Goal: Task Accomplishment & Management: Use online tool/utility

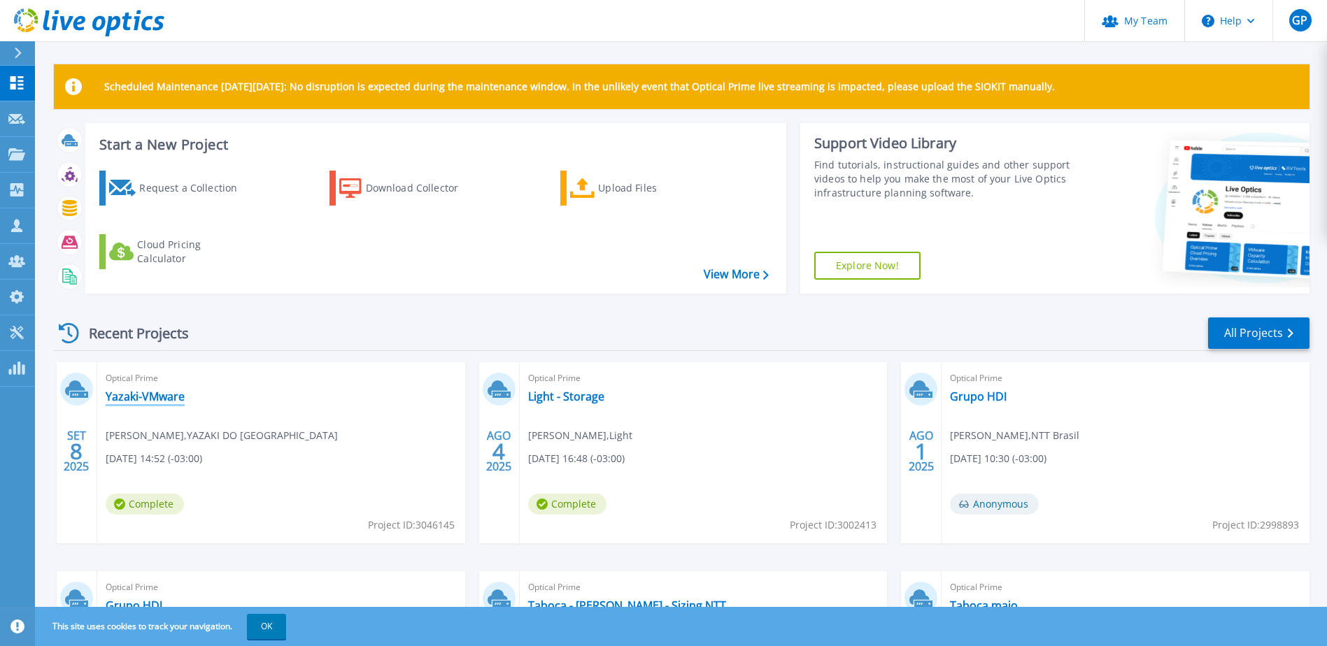
click at [150, 399] on link "Yazaki-VMware" at bounding box center [145, 397] width 79 height 14
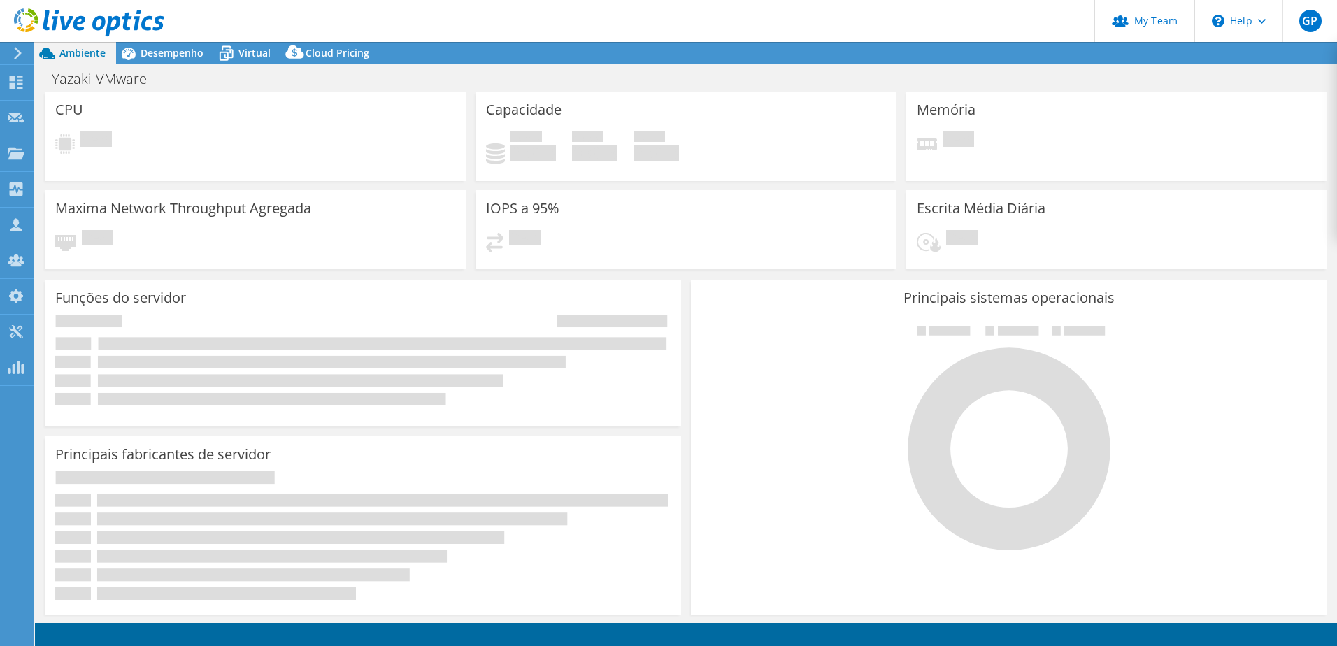
select select "USD"
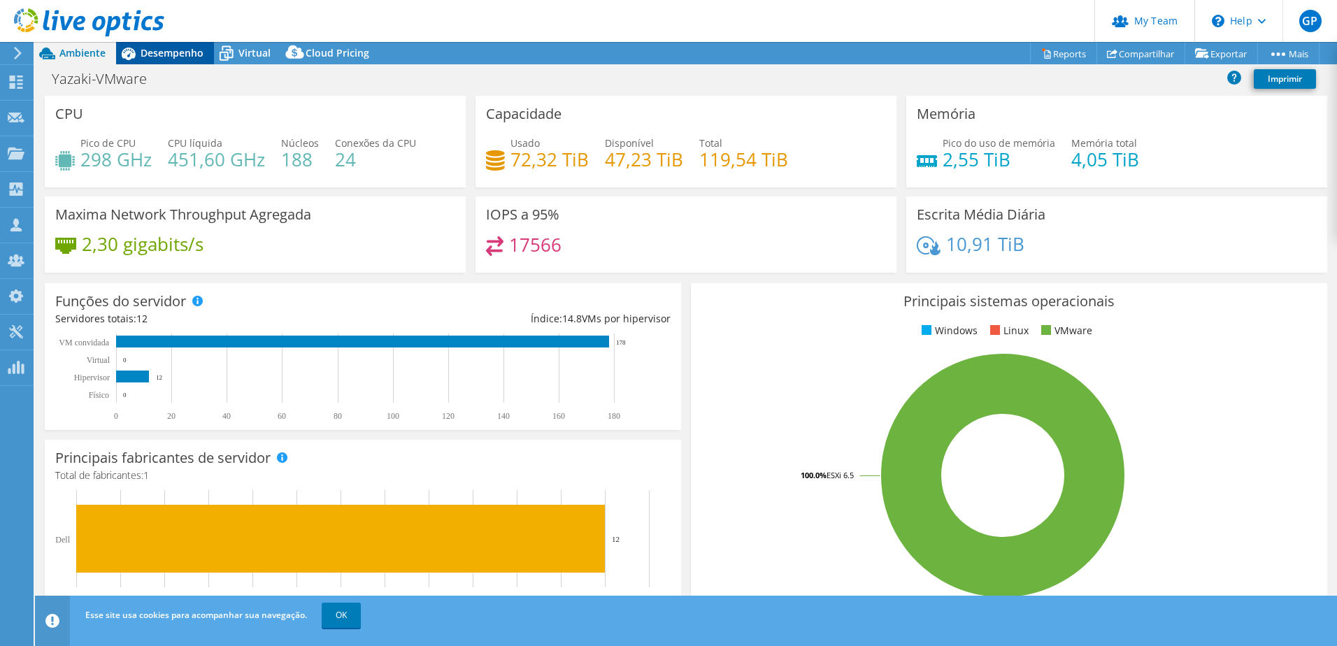
click at [161, 52] on span "Desempenho" at bounding box center [172, 52] width 63 height 13
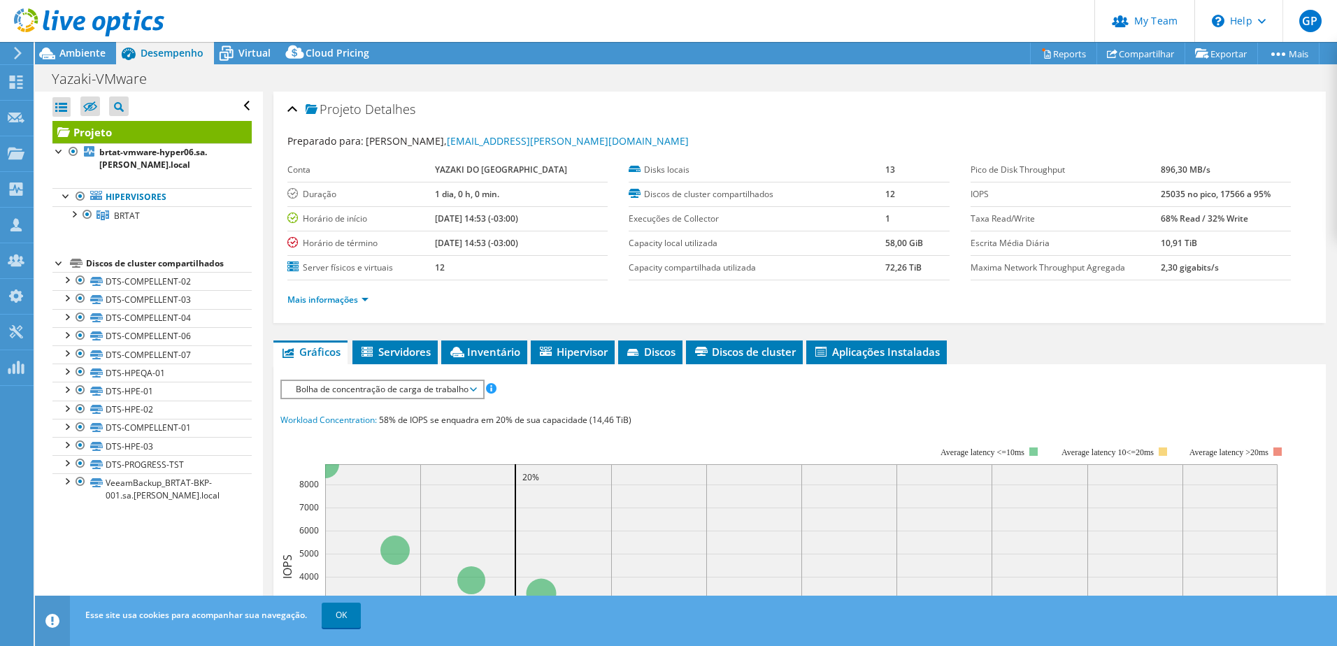
click at [331, 390] on span "Bolha de concentração de carga de trabalho" at bounding box center [382, 389] width 187 height 17
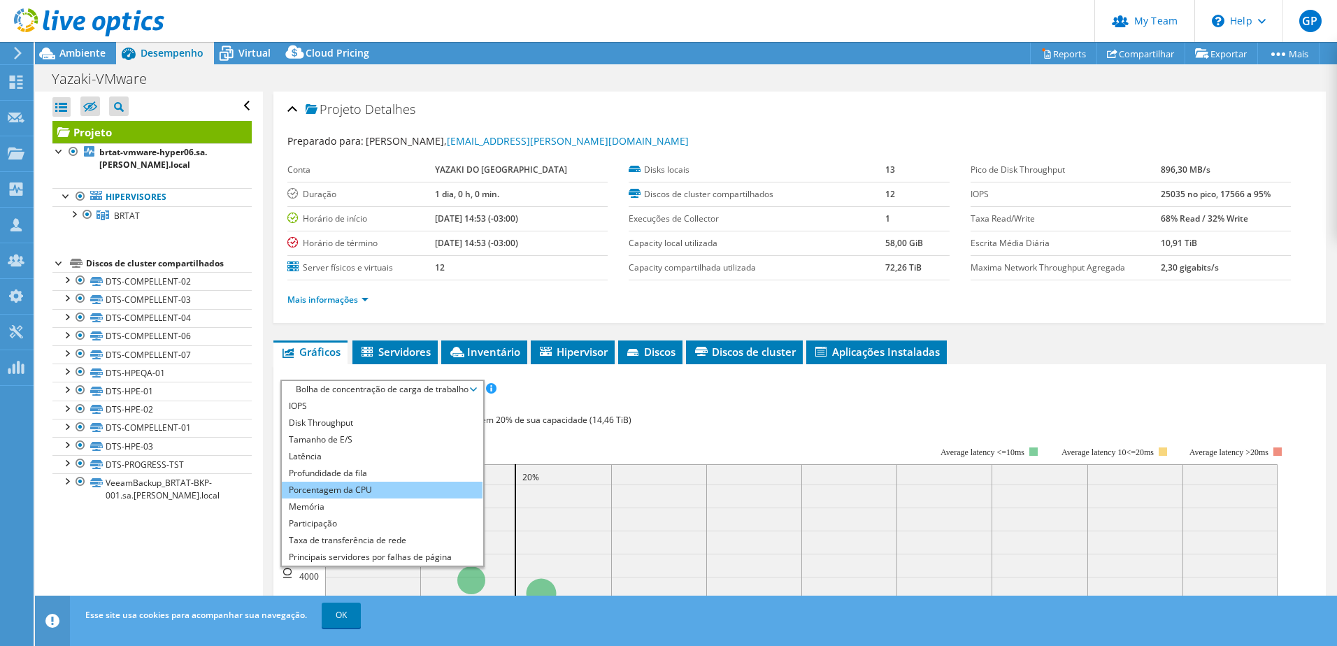
click at [328, 490] on li "Porcentagem da CPU" at bounding box center [382, 490] width 201 height 17
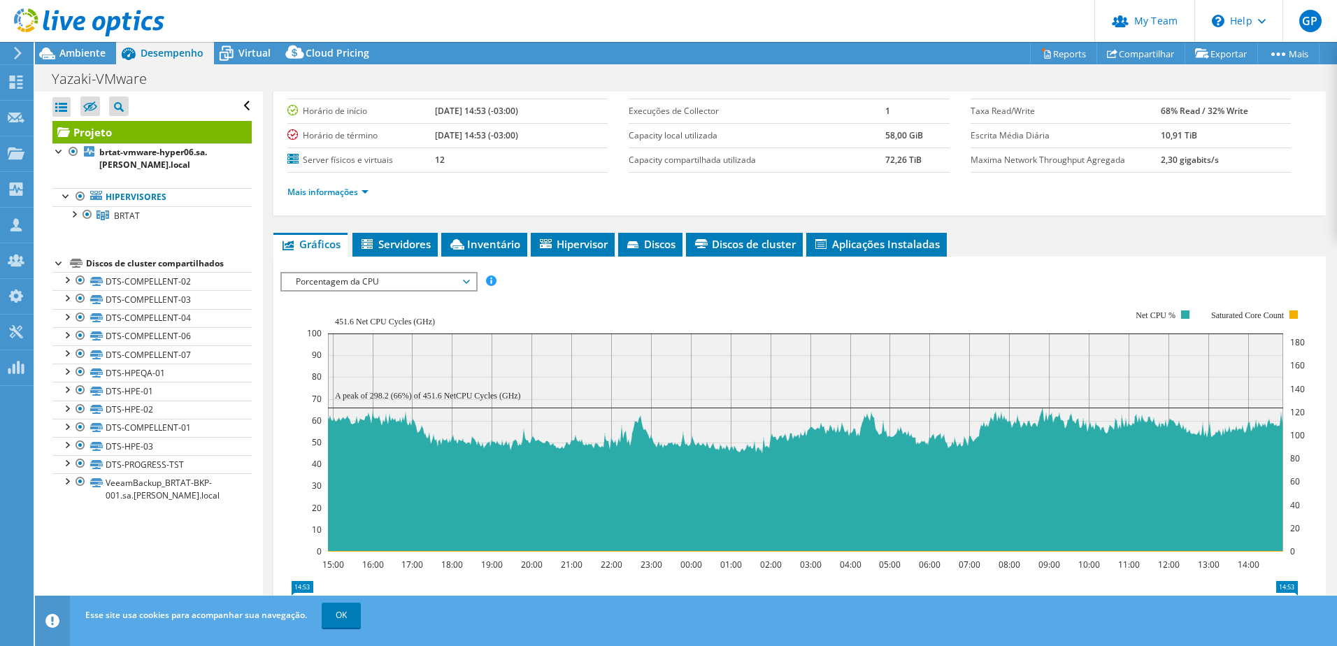
scroll to position [108, 0]
click at [444, 280] on span "Porcentagem da CPU" at bounding box center [379, 281] width 180 height 17
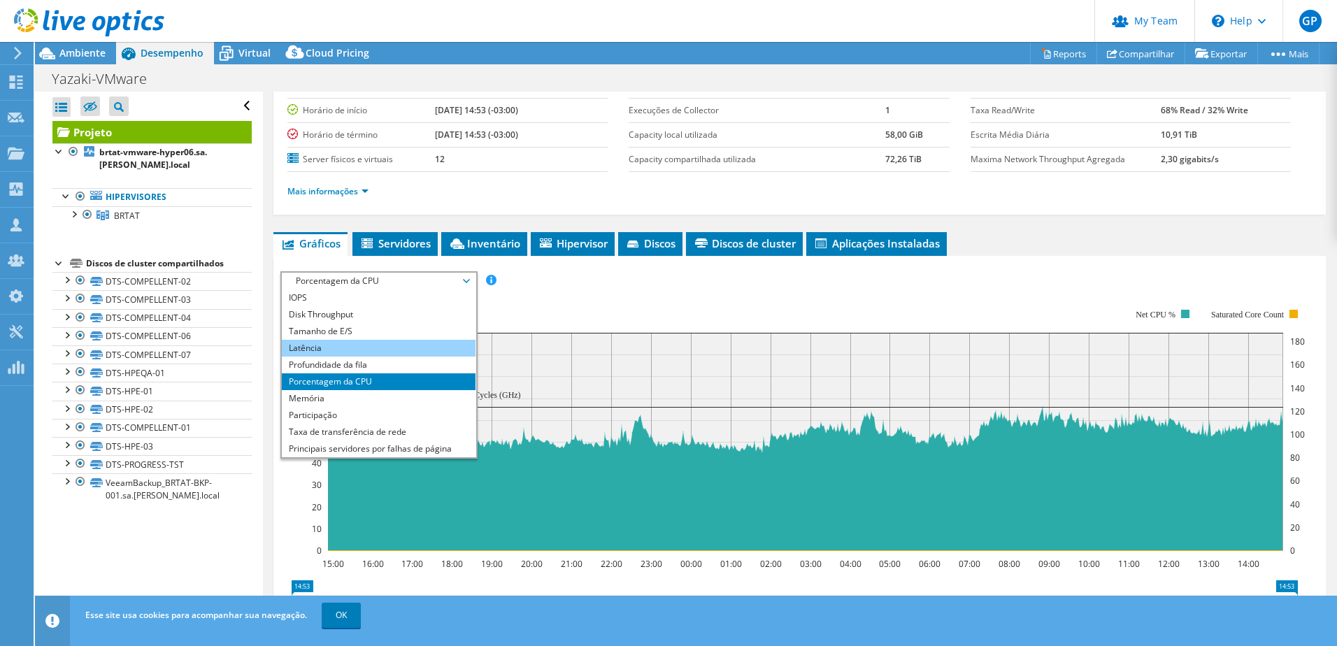
click at [365, 353] on li "Latência" at bounding box center [379, 348] width 194 height 17
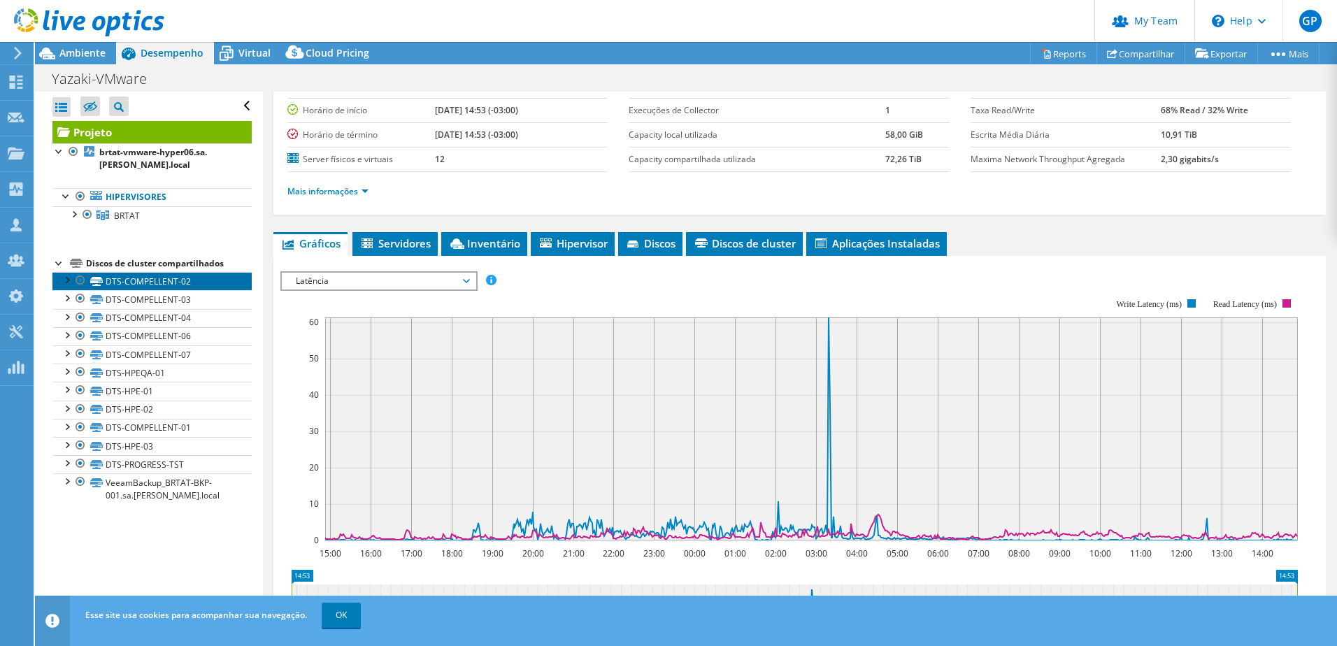
click at [143, 280] on link "DTS-COMPELLENT-02" at bounding box center [151, 281] width 199 height 18
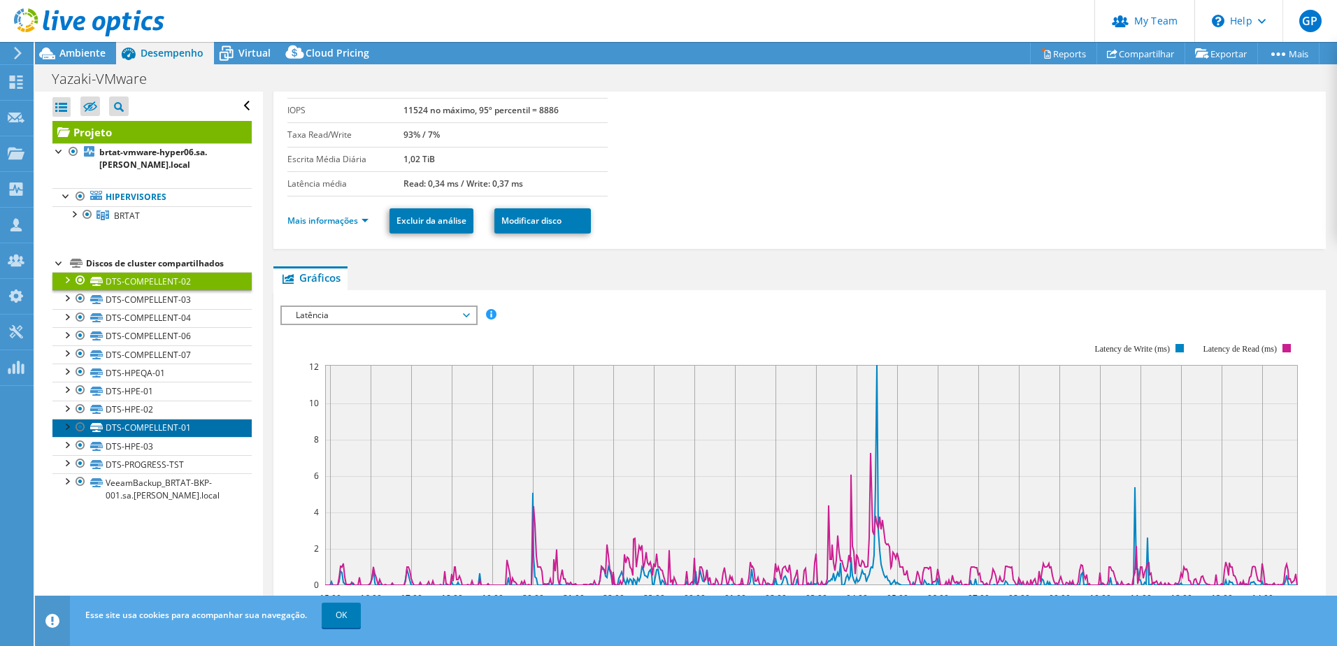
click at [176, 432] on link "DTS-COMPELLENT-01" at bounding box center [151, 428] width 199 height 18
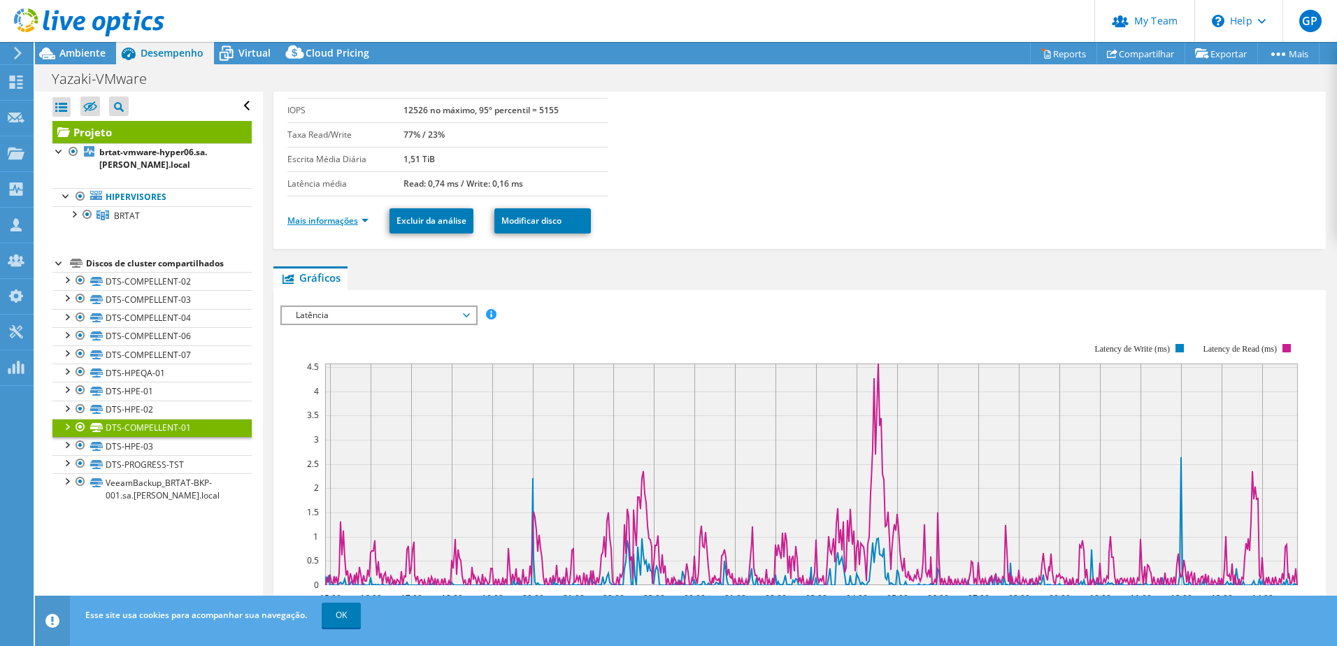
click at [330, 225] on link "Mais informações" at bounding box center [327, 221] width 81 height 12
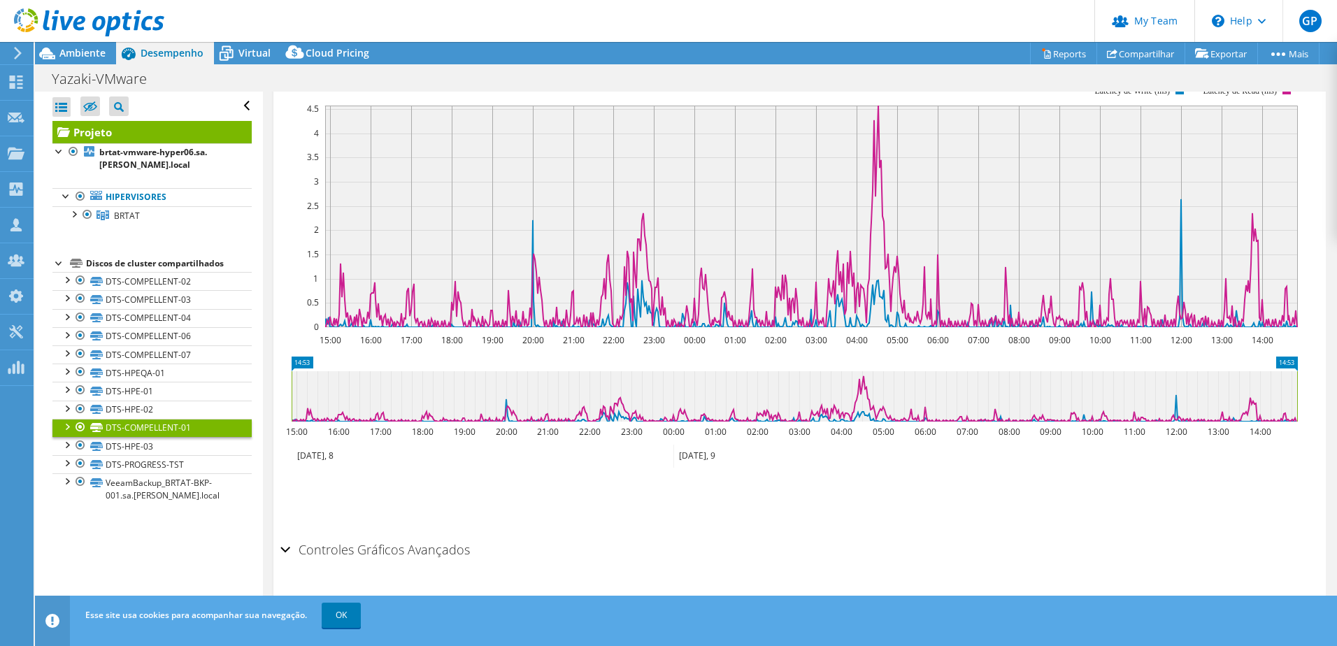
scroll to position [607, 0]
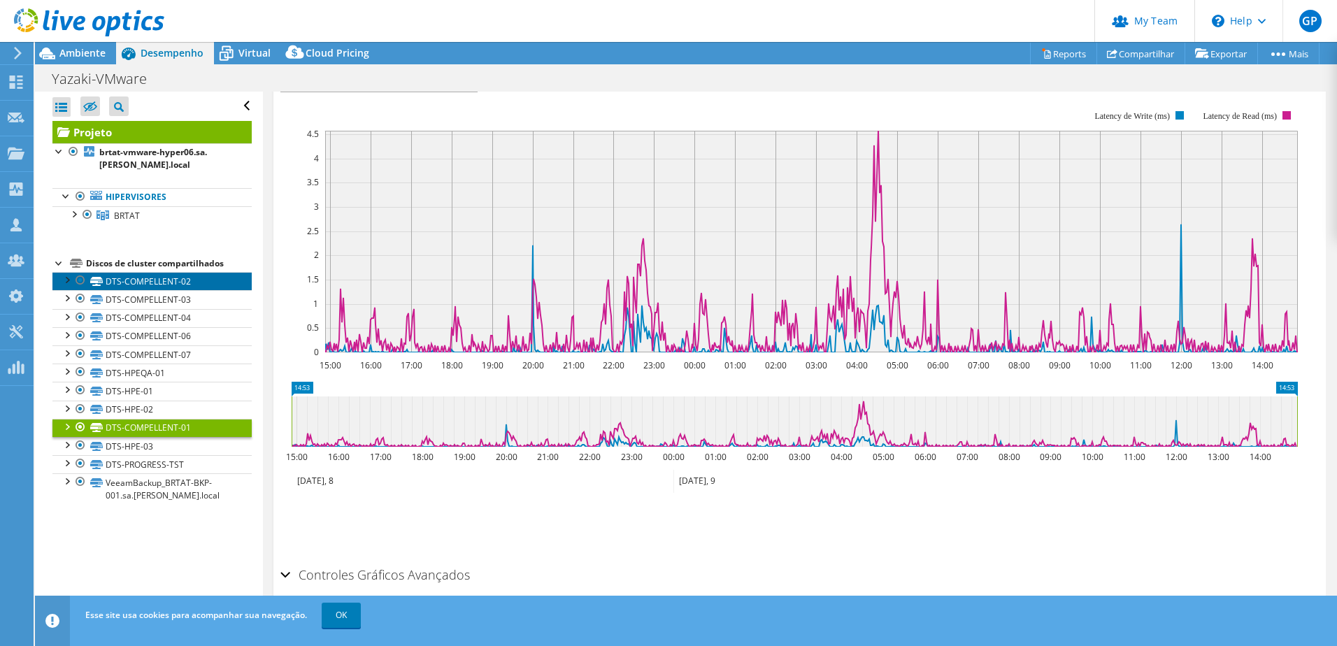
click at [141, 284] on link "DTS-COMPELLENT-02" at bounding box center [151, 281] width 199 height 18
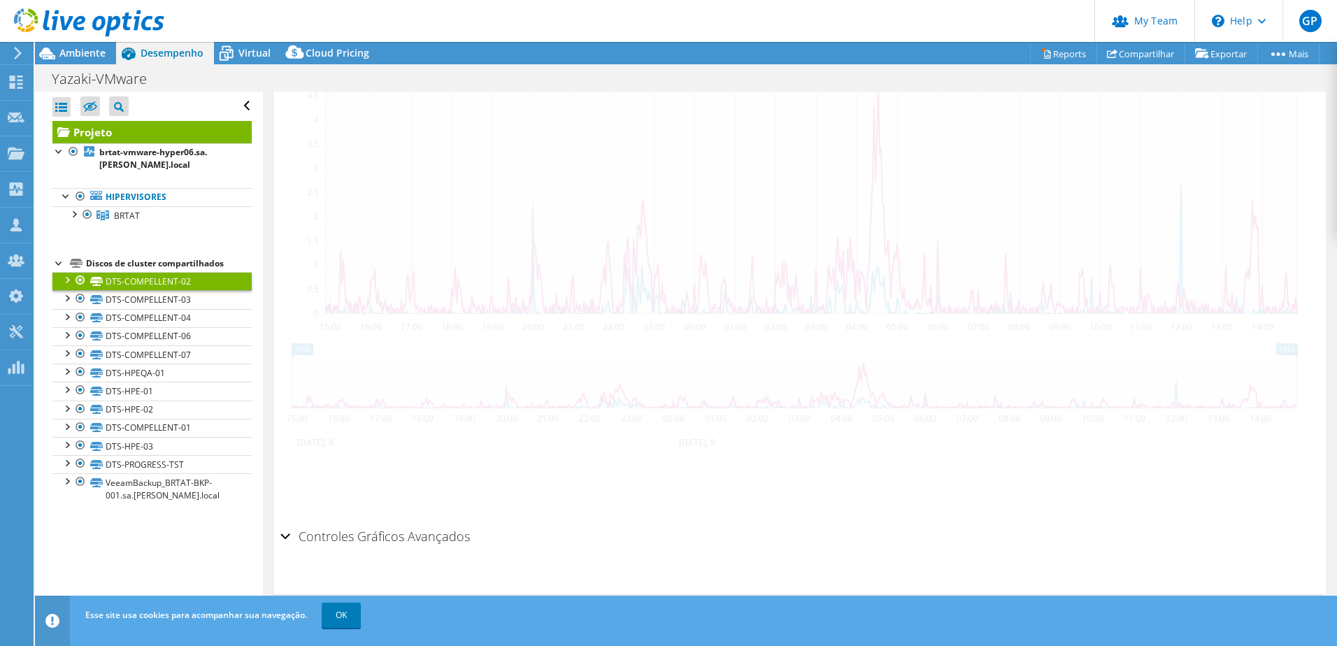
scroll to position [341, 0]
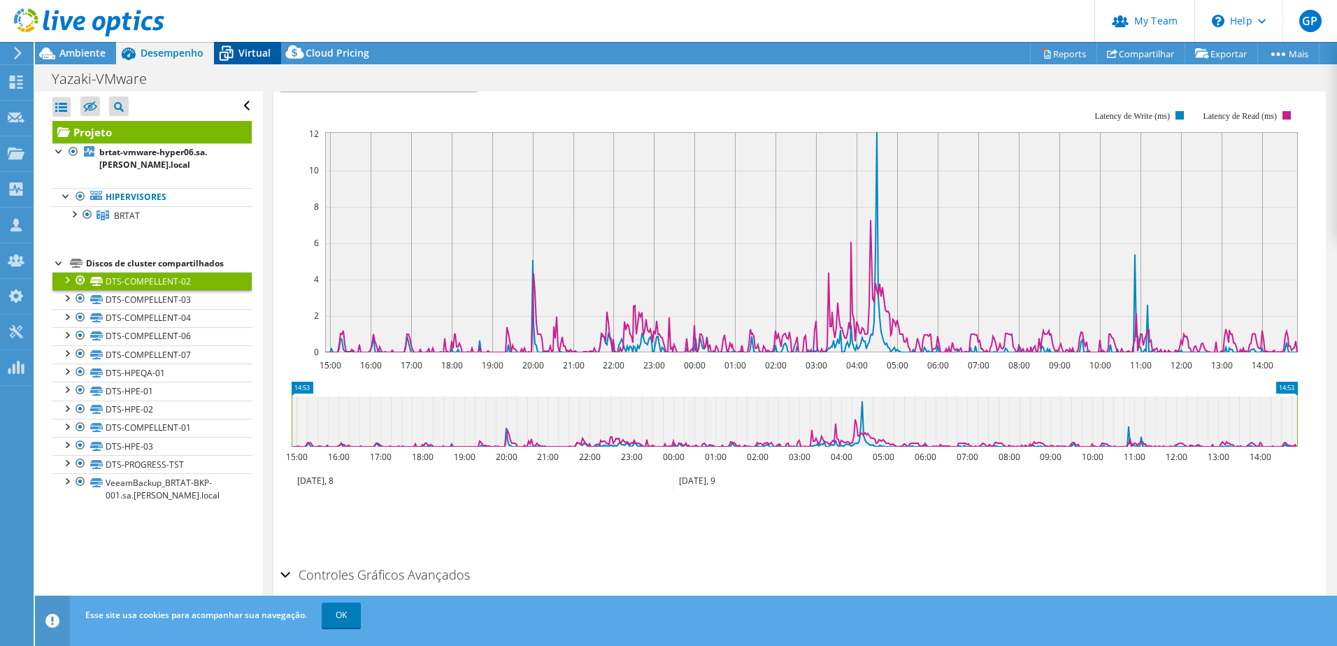
click at [246, 46] on span "Virtual" at bounding box center [254, 52] width 32 height 13
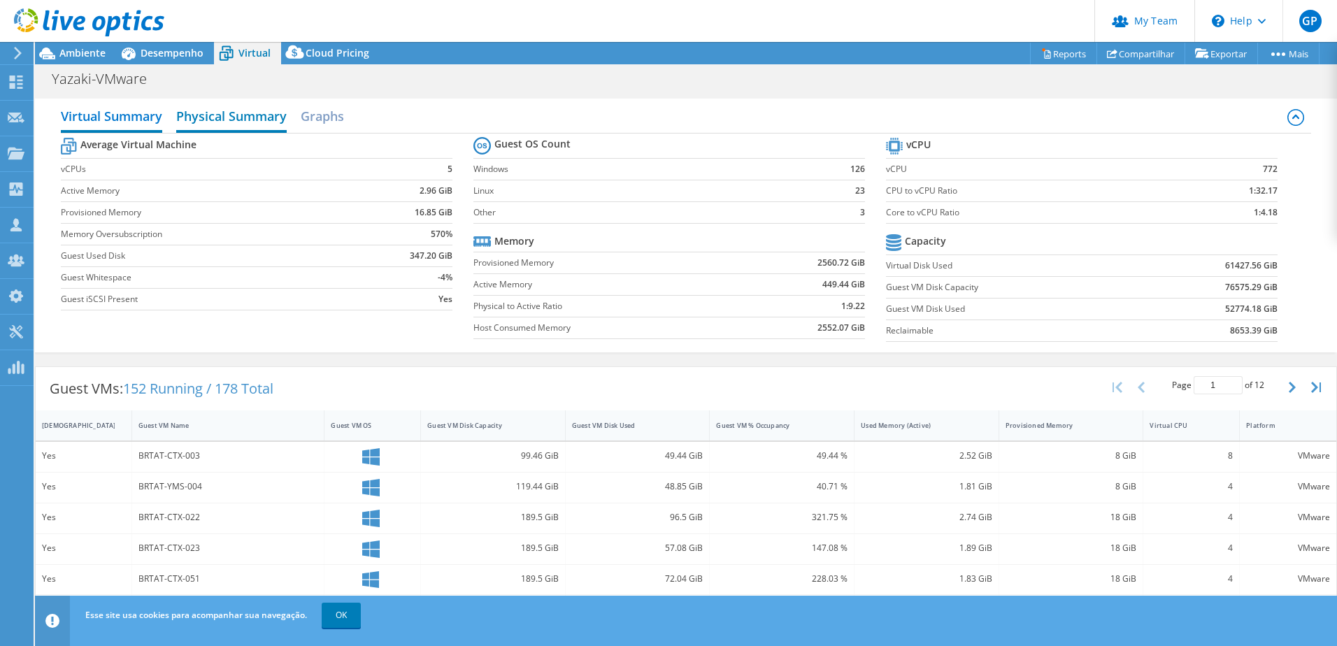
click at [232, 119] on h2 "Physical Summary" at bounding box center [231, 117] width 111 height 31
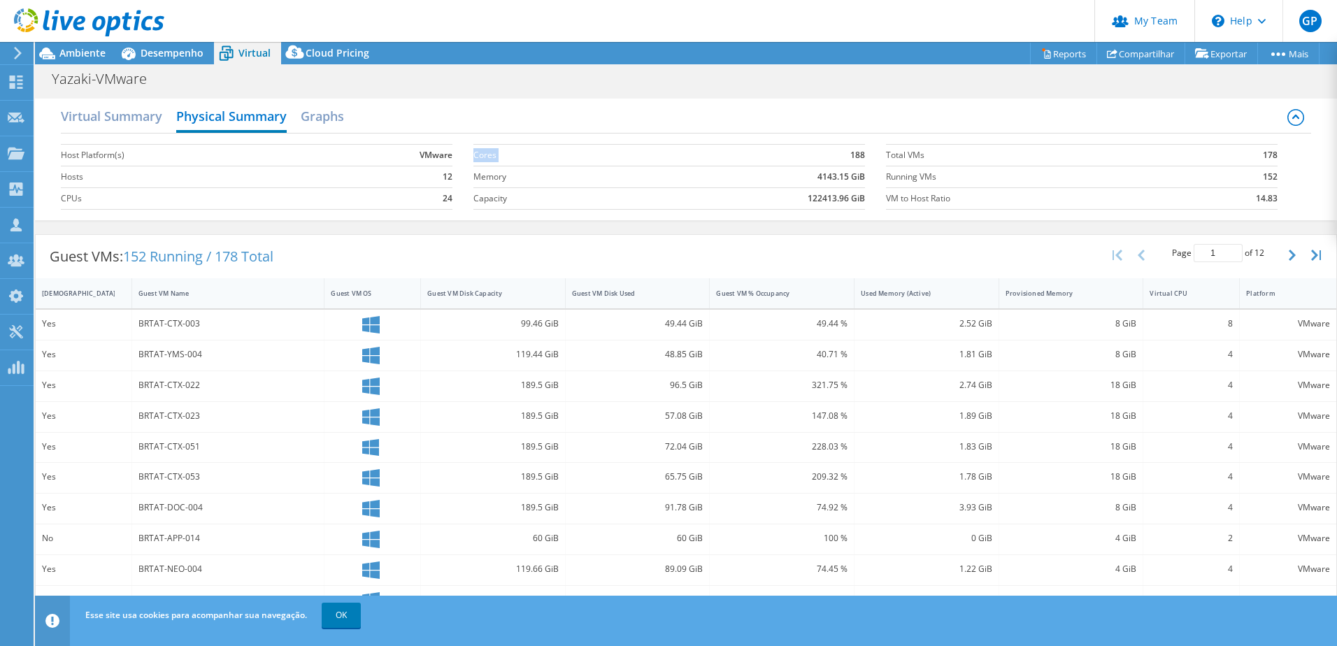
drag, startPoint x: 843, startPoint y: 157, endPoint x: 862, endPoint y: 148, distance: 21.0
click at [862, 148] on section "Cores 188 Memory 4143.15 GiB Capacity 122413.96 GiB" at bounding box center [679, 177] width 413 height 80
drag, startPoint x: 862, startPoint y: 155, endPoint x: 830, endPoint y: 155, distance: 31.5
click at [830, 155] on section "Cores 188 Memory 4143.15 GiB Capacity 122413.96 GiB" at bounding box center [679, 177] width 413 height 80
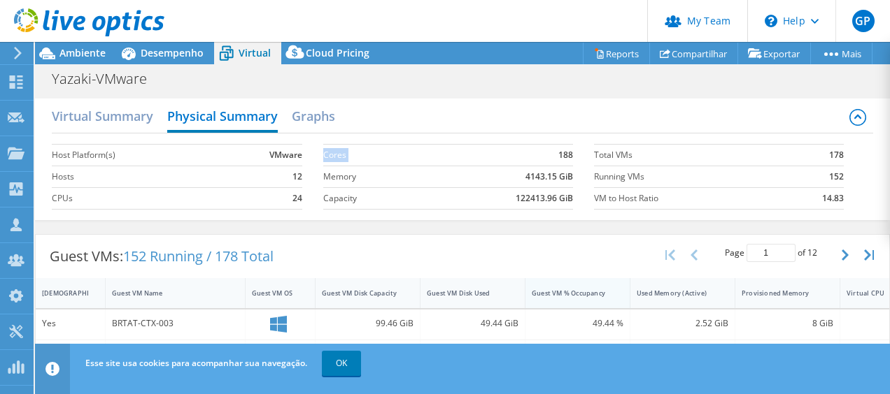
click at [571, 283] on div "Guest VM % Occupancy" at bounding box center [568, 294] width 87 height 22
click at [98, 45] on div at bounding box center [82, 23] width 164 height 47
click at [88, 60] on div "Ambiente" at bounding box center [75, 53] width 81 height 22
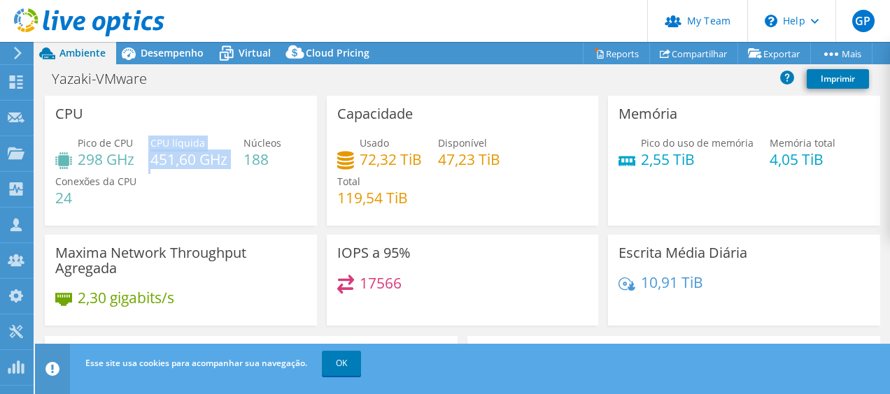
drag, startPoint x: 238, startPoint y: 162, endPoint x: 145, endPoint y: 162, distance: 92.3
click at [145, 162] on div "Pico de CPU 298 GHz CPU líquida 451,60 GHz Núcleos 188 Conexões da CPU 24" at bounding box center [180, 178] width 251 height 84
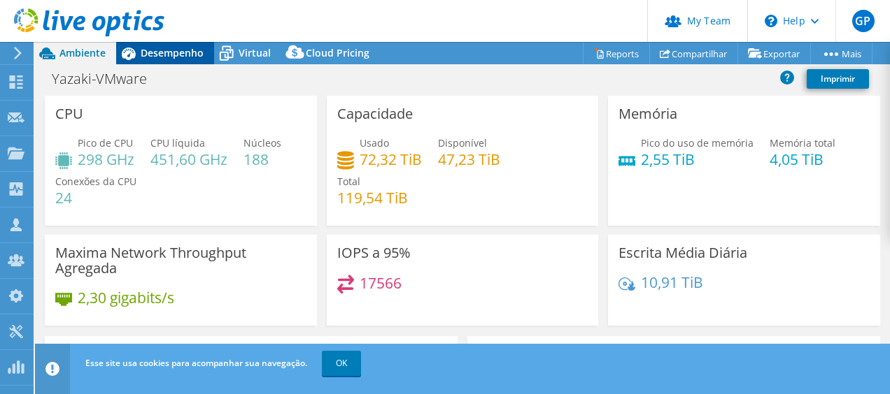
click at [173, 47] on span "Desempenho" at bounding box center [172, 52] width 63 height 13
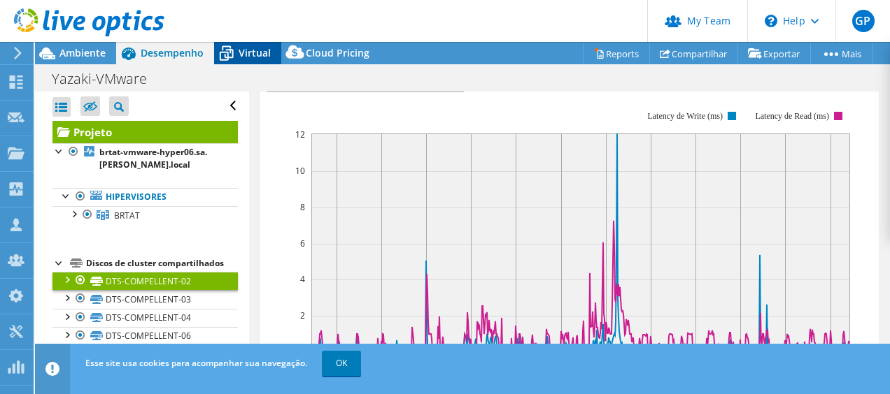
click at [252, 50] on span "Virtual" at bounding box center [254, 52] width 32 height 13
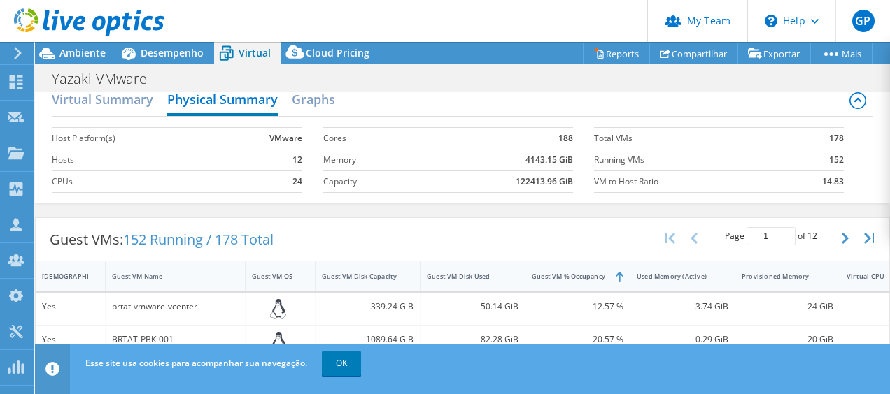
scroll to position [0, 0]
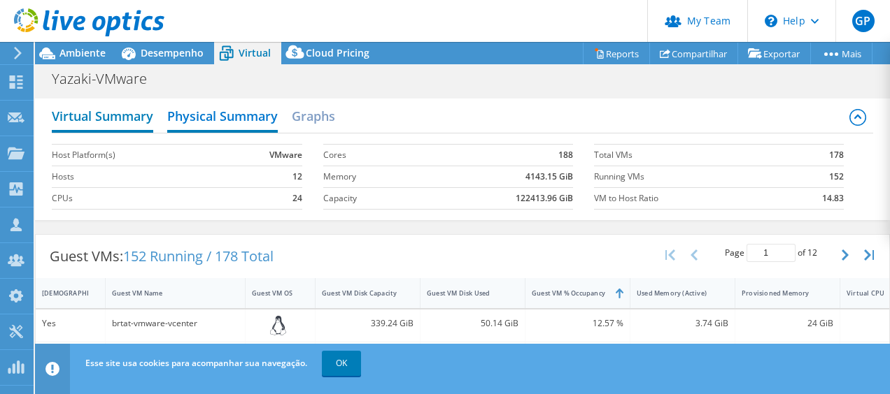
click at [88, 118] on h2 "Virtual Summary" at bounding box center [102, 117] width 101 height 31
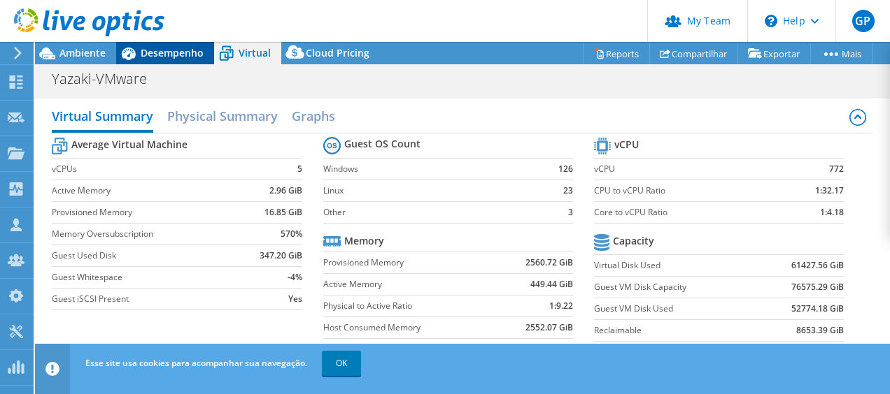
click at [183, 52] on span "Desempenho" at bounding box center [172, 52] width 63 height 13
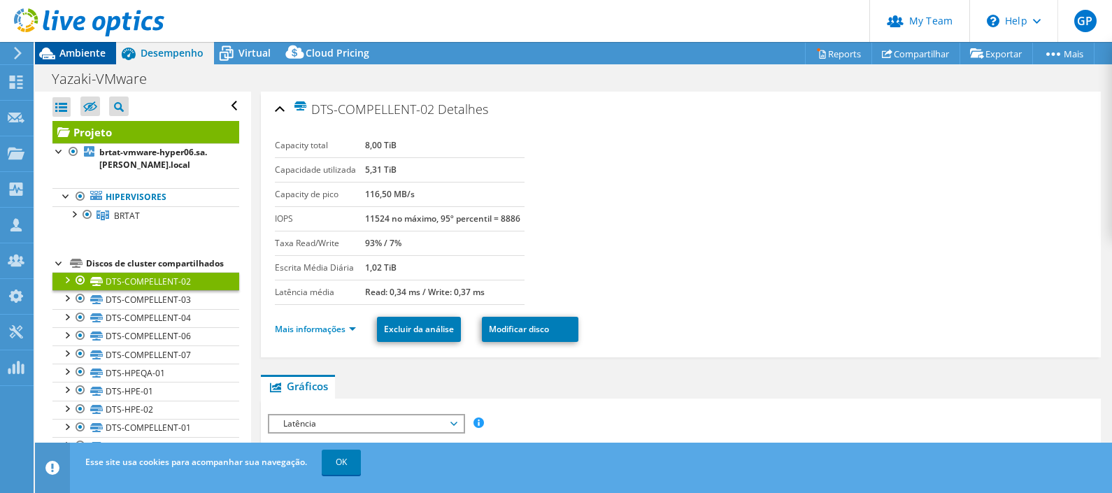
click at [82, 50] on span "Ambiente" at bounding box center [82, 52] width 46 height 13
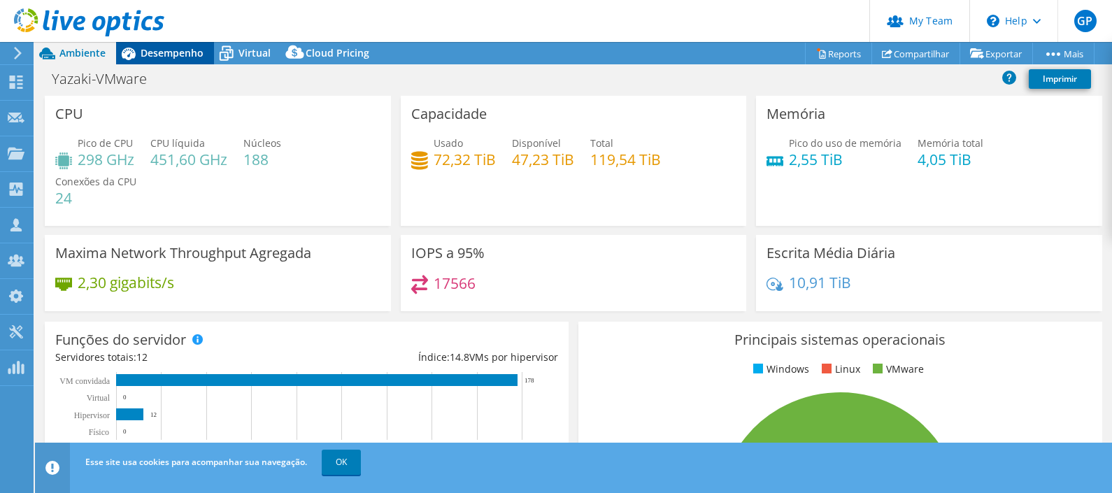
click at [169, 43] on div "Desempenho" at bounding box center [165, 53] width 98 height 22
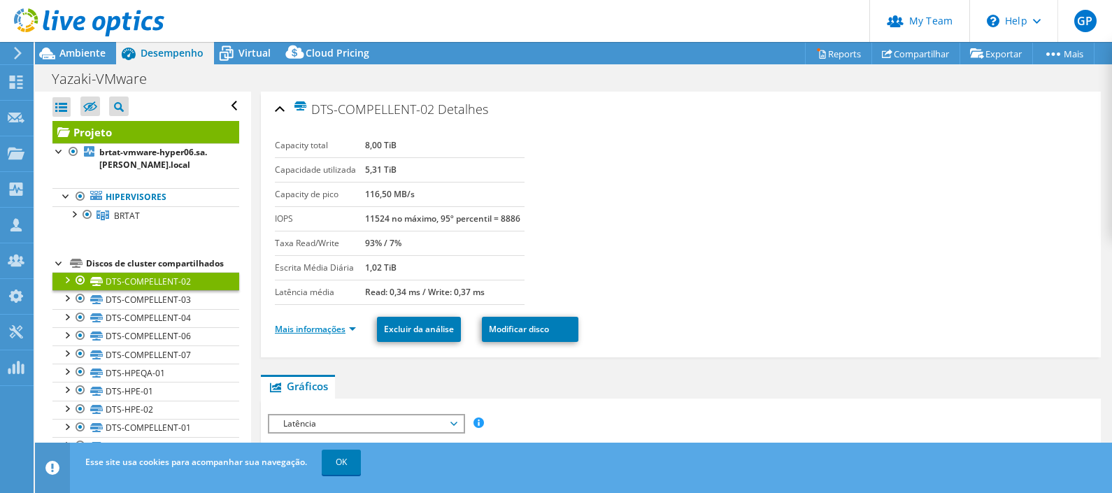
click at [317, 325] on link "Mais informações" at bounding box center [315, 329] width 81 height 12
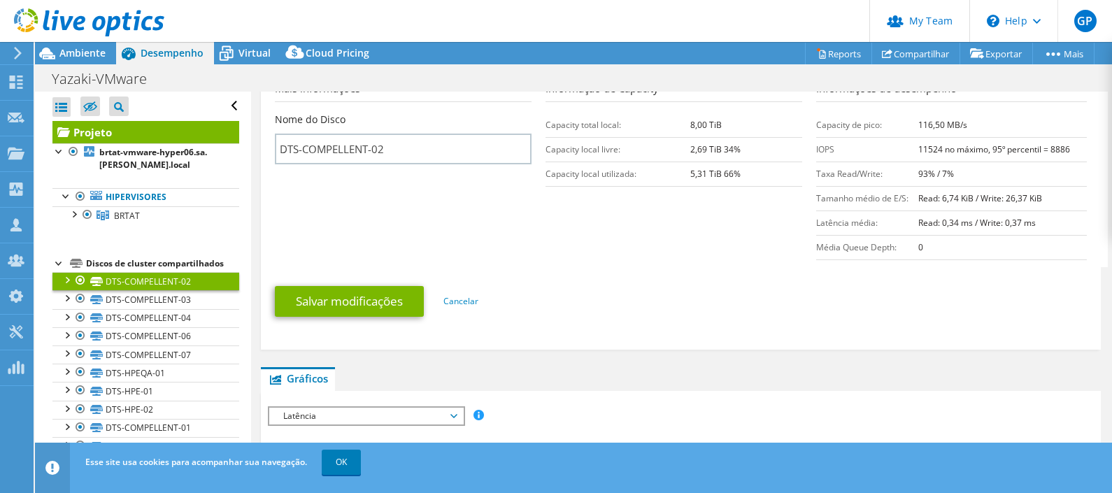
scroll to position [208, 0]
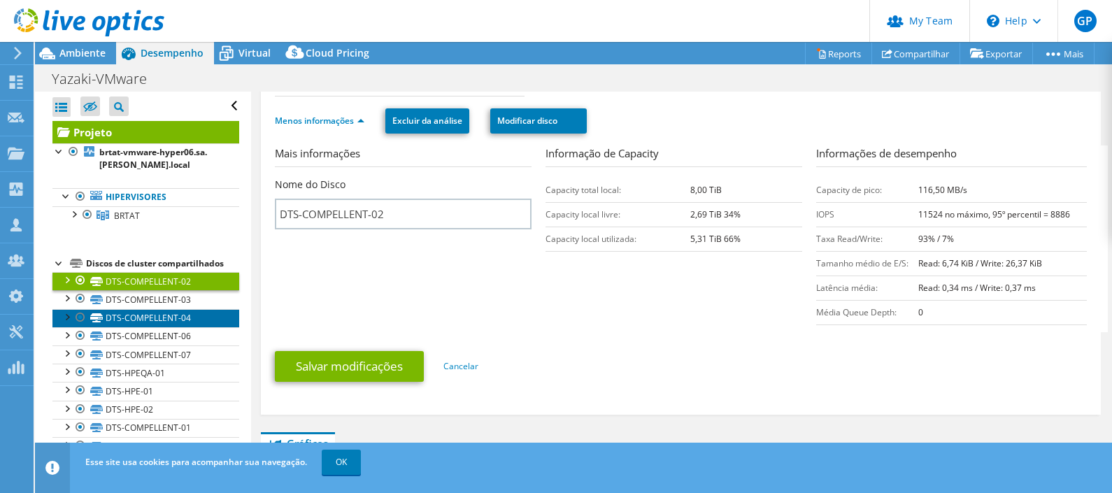
click at [127, 310] on link "DTS-COMPELLENT-04" at bounding box center [145, 318] width 187 height 18
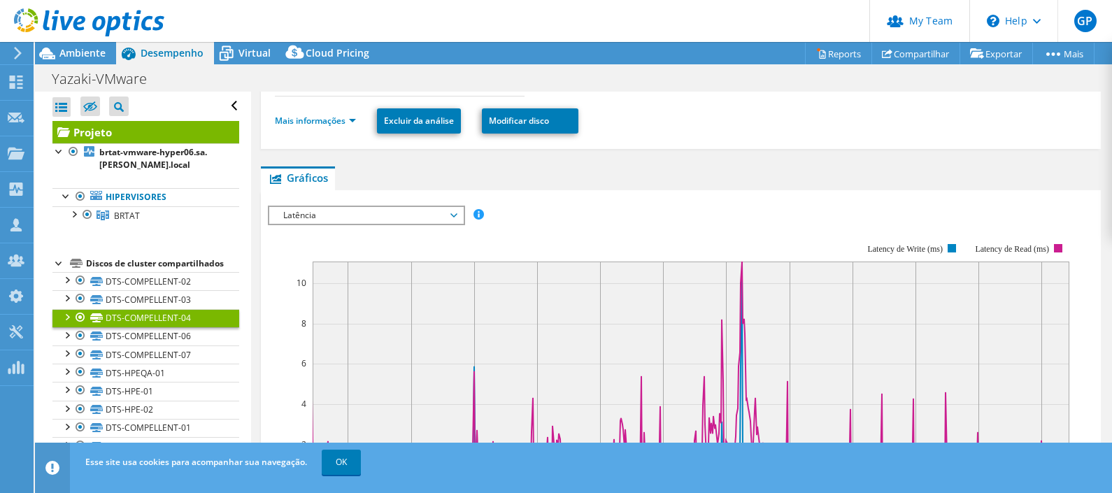
click at [64, 315] on div at bounding box center [66, 316] width 14 height 14
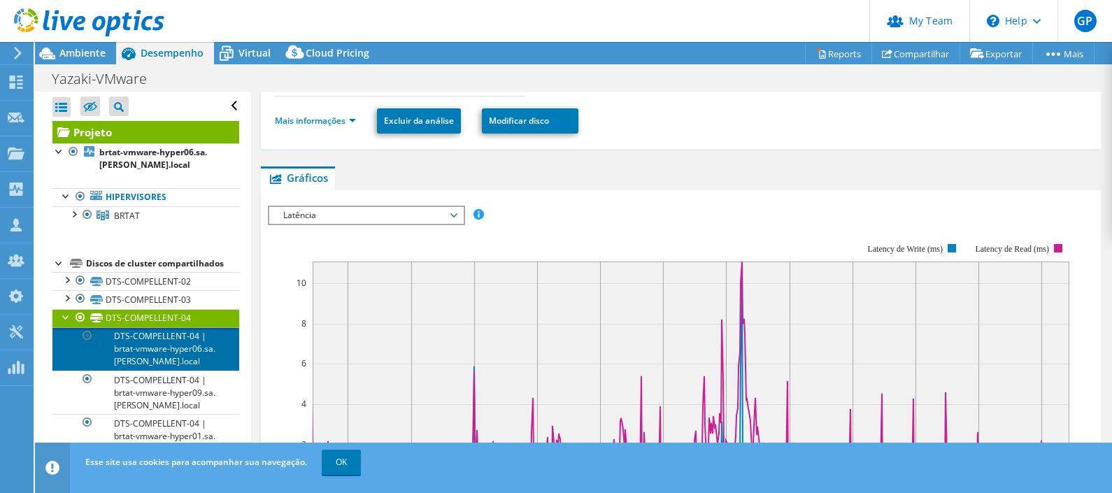
click at [149, 334] on link "DTS-COMPELLENT-04 | brtat-vmware-hyper06.sa.[PERSON_NAME].local" at bounding box center [145, 348] width 187 height 43
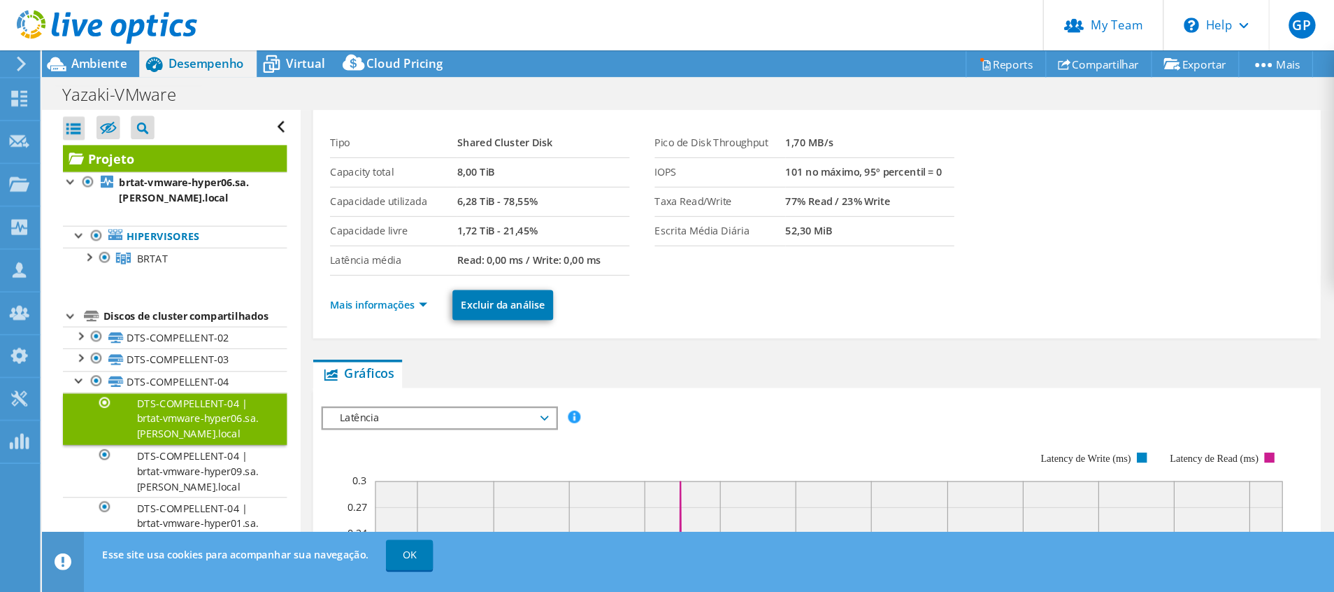
scroll to position [0, 0]
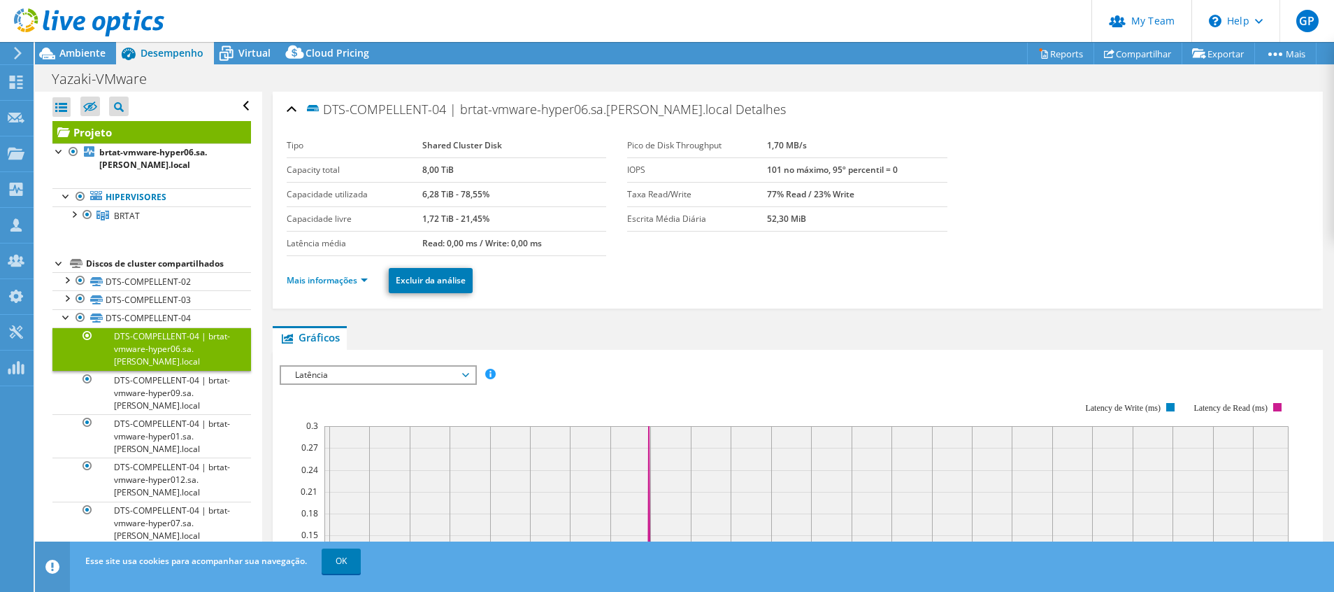
click at [357, 334] on ul "Gráficos Servidores Inventário Hipervisor Discos Discos de cluster Aplicações I…" at bounding box center [798, 338] width 1051 height 24
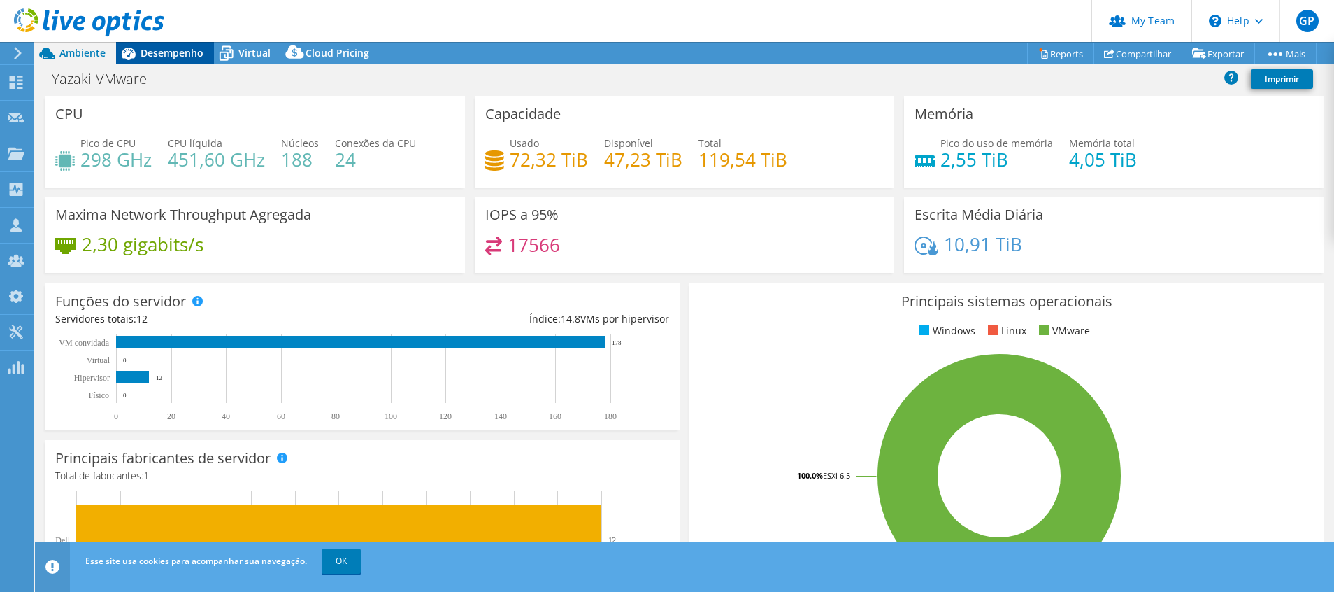
click at [178, 44] on div "Desempenho" at bounding box center [165, 53] width 98 height 22
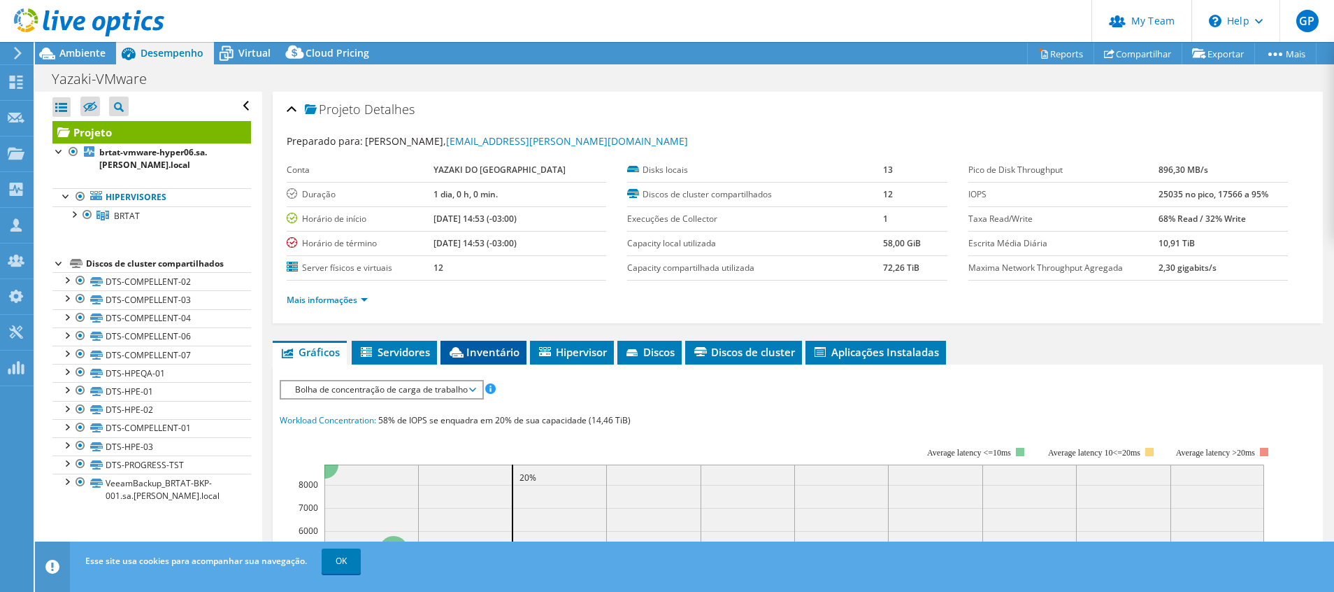
click at [473, 358] on span "Inventário" at bounding box center [484, 352] width 72 height 14
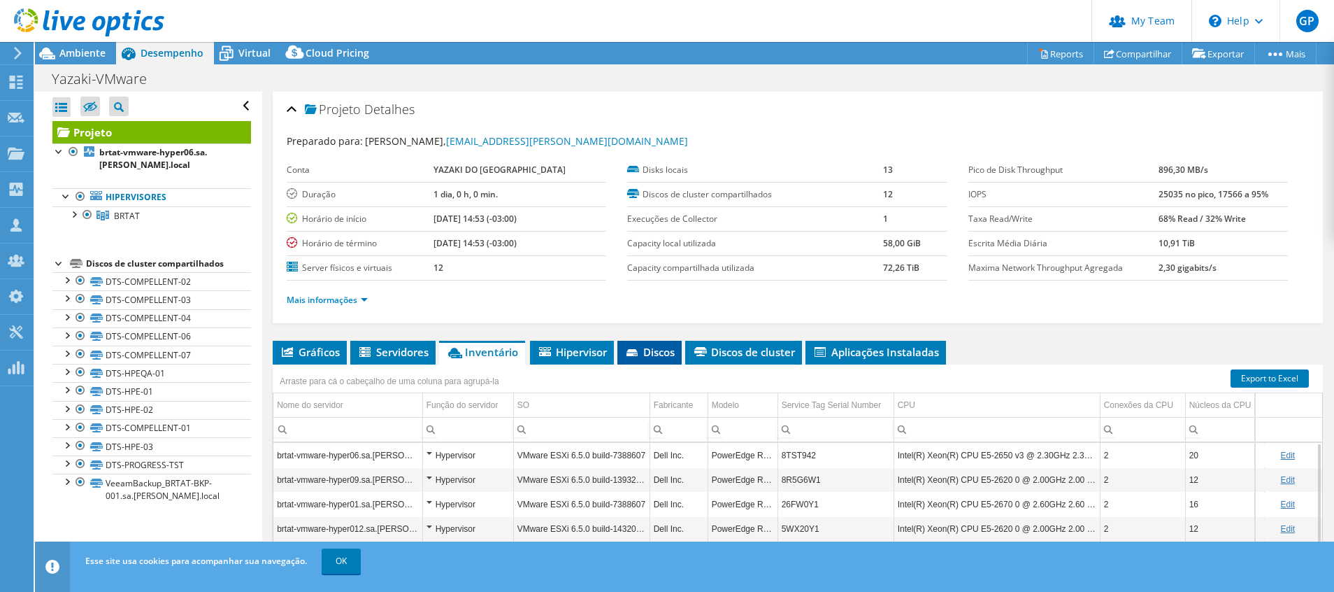
click at [654, 343] on li "Discos" at bounding box center [650, 353] width 64 height 24
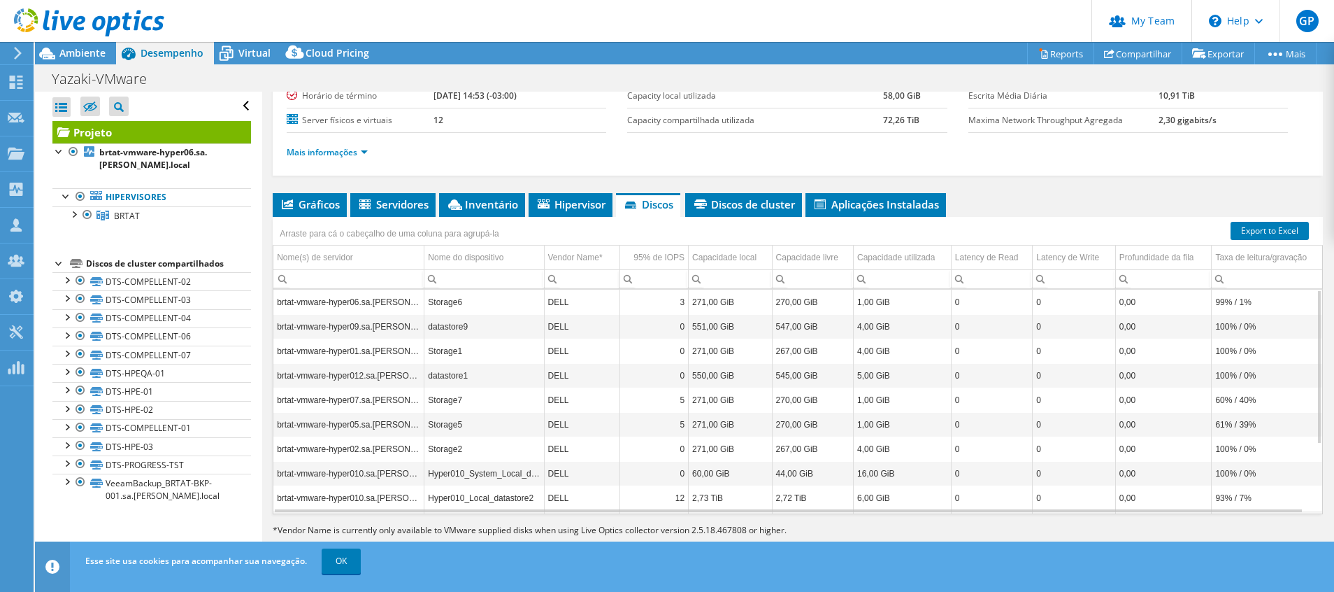
scroll to position [150, 0]
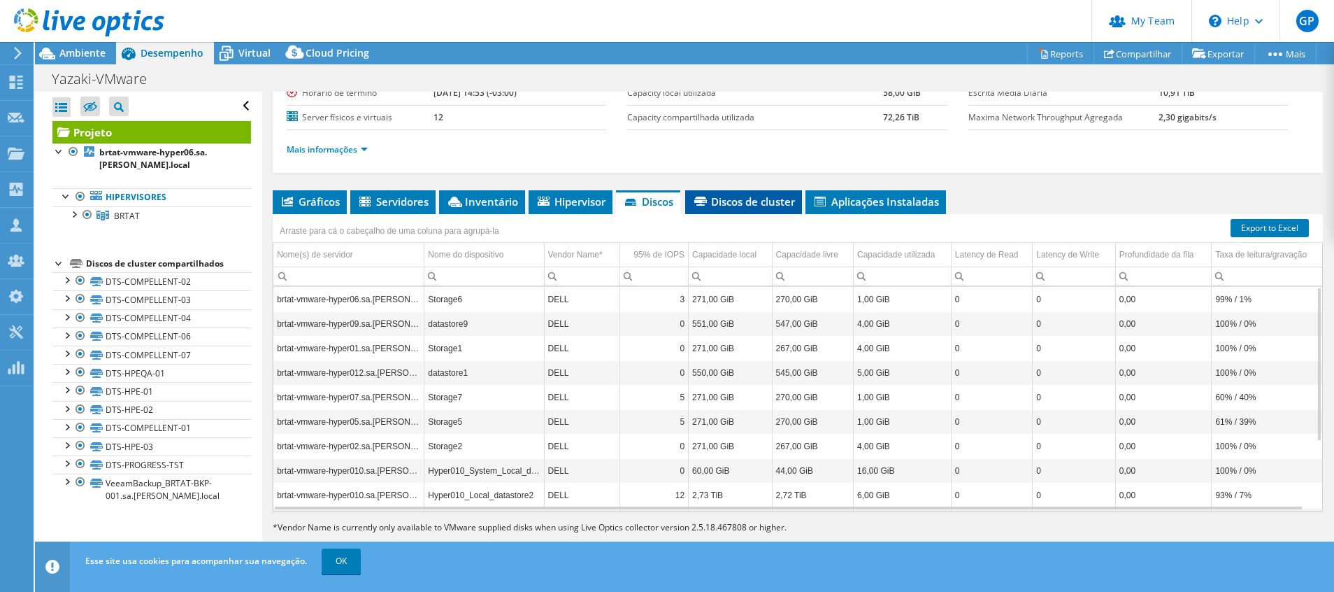
click at [748, 198] on span "Discos de cluster" at bounding box center [743, 201] width 103 height 14
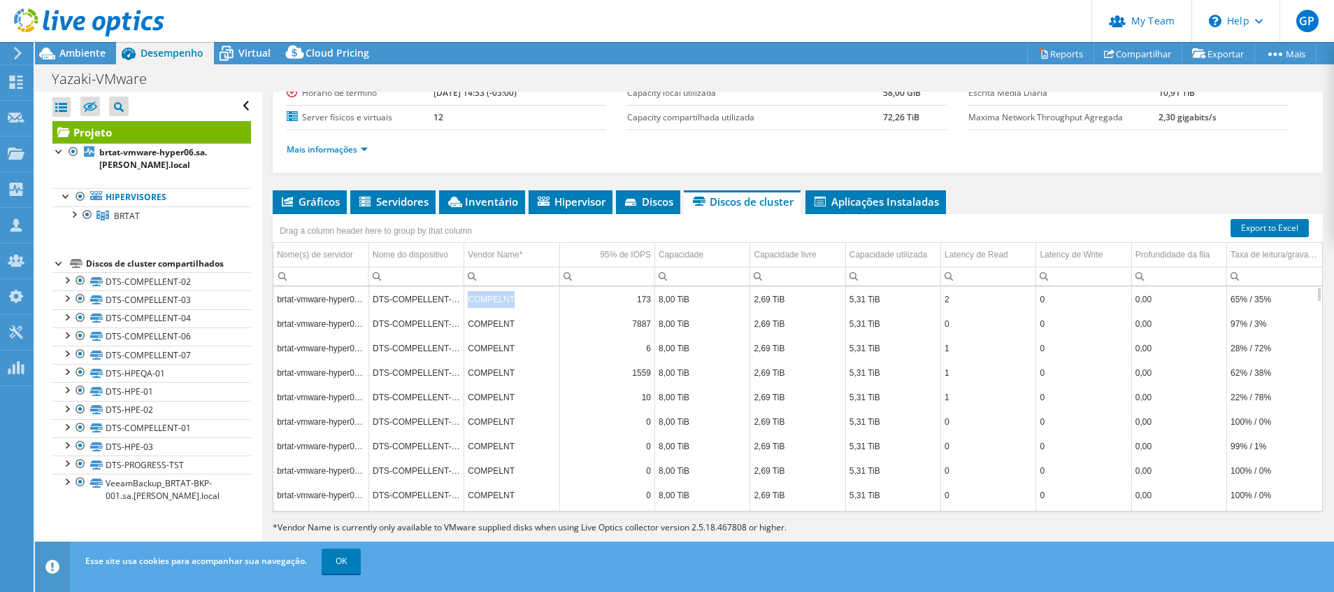
drag, startPoint x: 515, startPoint y: 299, endPoint x: 464, endPoint y: 301, distance: 51.1
click at [464, 301] on td "COMPELNT" at bounding box center [511, 299] width 95 height 24
copy td "COMPELNT"
click at [382, 202] on span "Servidores" at bounding box center [392, 201] width 71 height 14
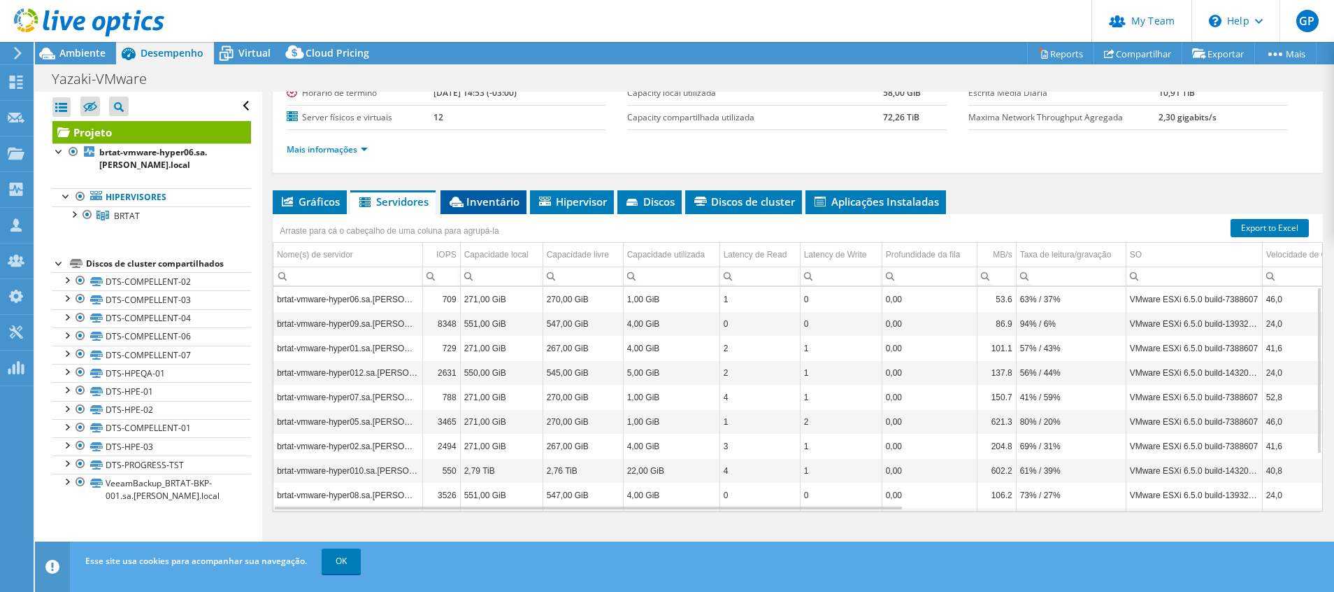
click at [483, 206] on span "Inventário" at bounding box center [484, 201] width 72 height 14
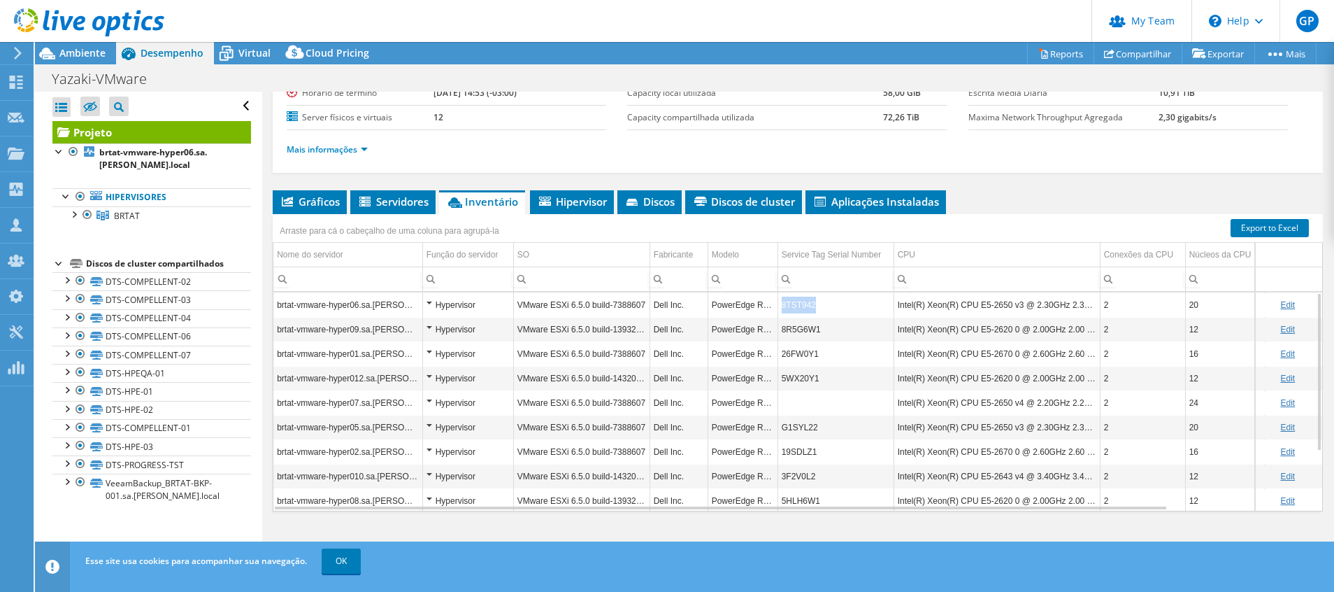
drag, startPoint x: 814, startPoint y: 307, endPoint x: 781, endPoint y: 307, distance: 33.6
click at [781, 307] on td "8TST942" at bounding box center [836, 304] width 116 height 24
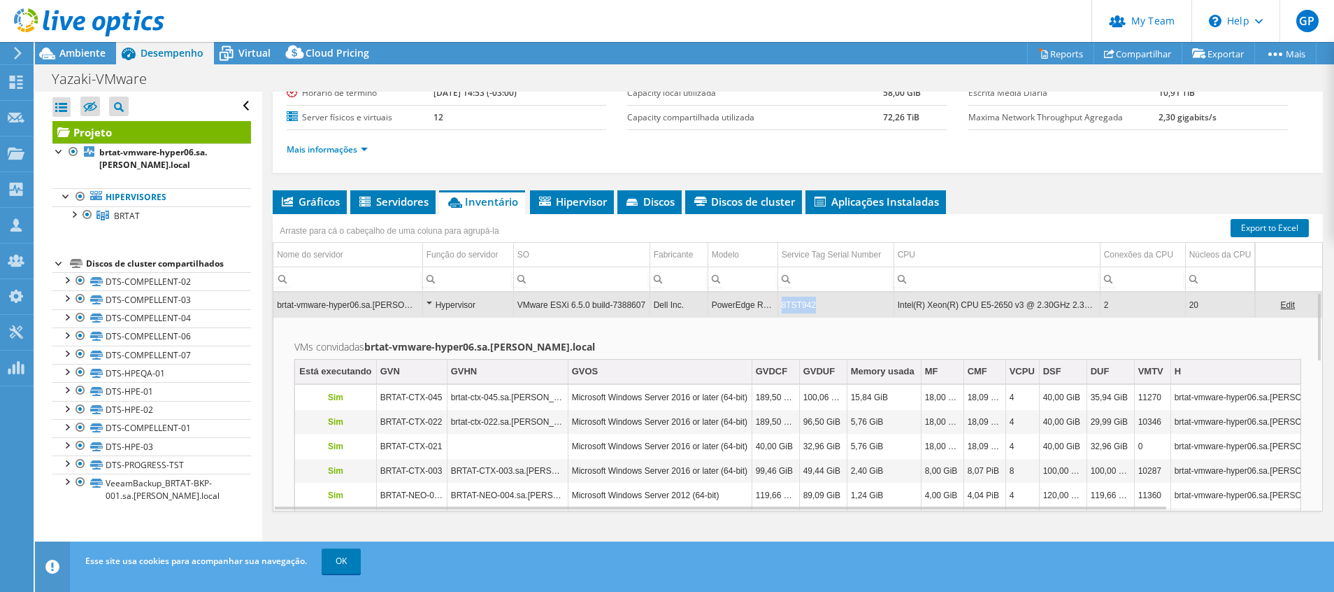
drag, startPoint x: 816, startPoint y: 306, endPoint x: 780, endPoint y: 313, distance: 36.5
click at [780, 313] on td "8TST942" at bounding box center [836, 304] width 116 height 24
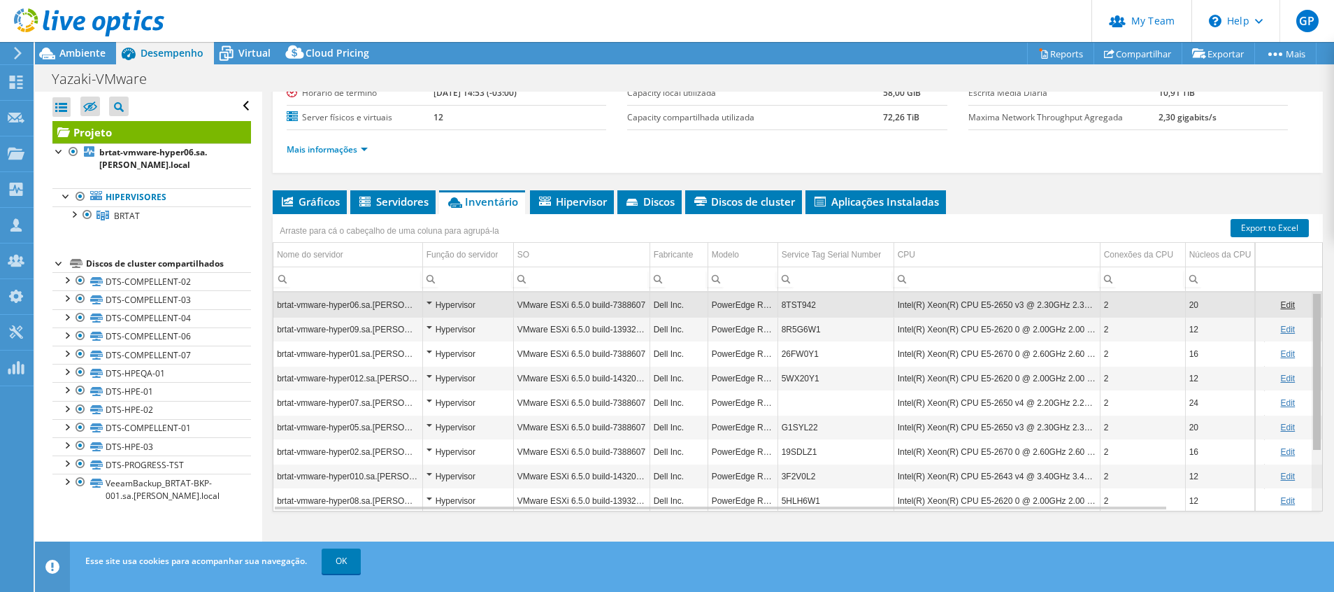
scroll to position [1, 0]
drag, startPoint x: 1302, startPoint y: 376, endPoint x: 1288, endPoint y: 335, distance: 43.6
click at [1288, 335] on body "GP Administrador de Equipe do Canal Gabriela Prestes gabriela.prestes@global.nt…" at bounding box center [667, 296] width 1334 height 592
click at [1237, 215] on div "Arraste para cá o cabeçalho de uma coluna para agrupá-la" at bounding box center [798, 223] width 1051 height 18
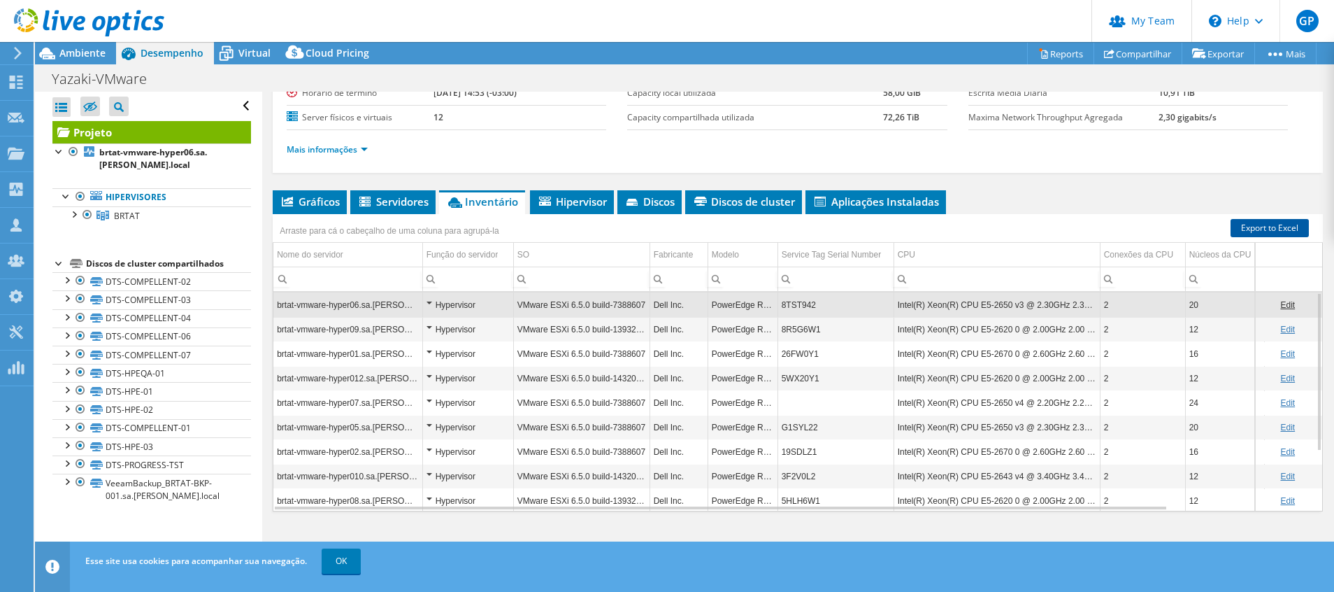
click at [1234, 224] on link "Export to Excel" at bounding box center [1270, 228] width 78 height 18
